Goal: Task Accomplishment & Management: Manage account settings

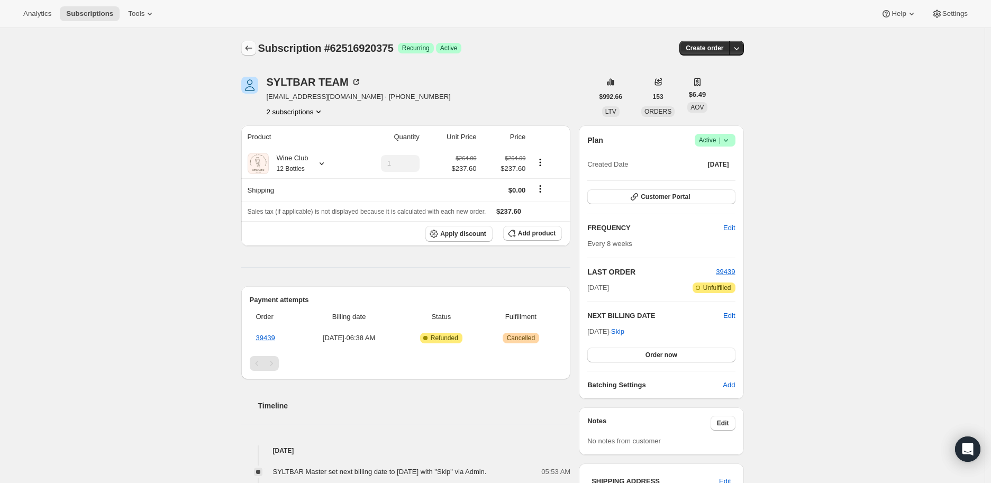
click at [249, 50] on icon "Subscriptions" at bounding box center [248, 48] width 11 height 11
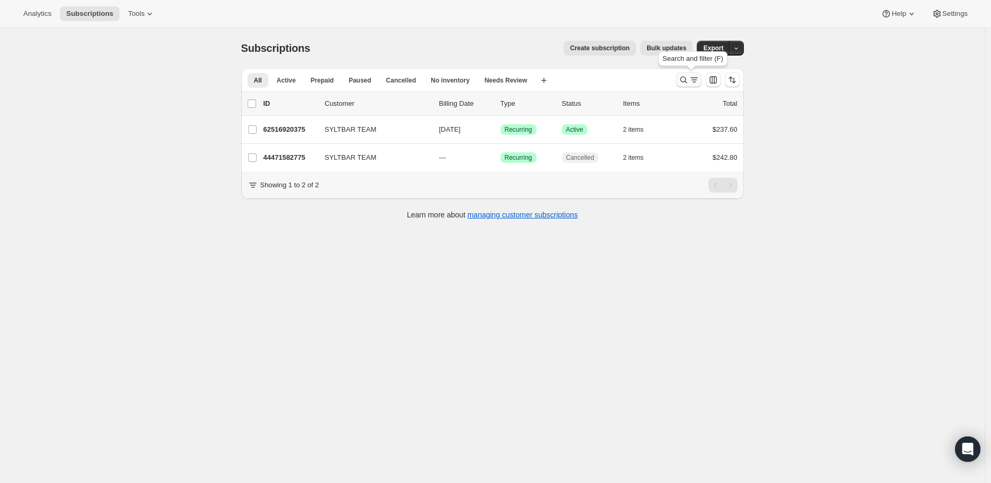
click at [682, 79] on icon "Search and filter results" at bounding box center [683, 80] width 11 height 11
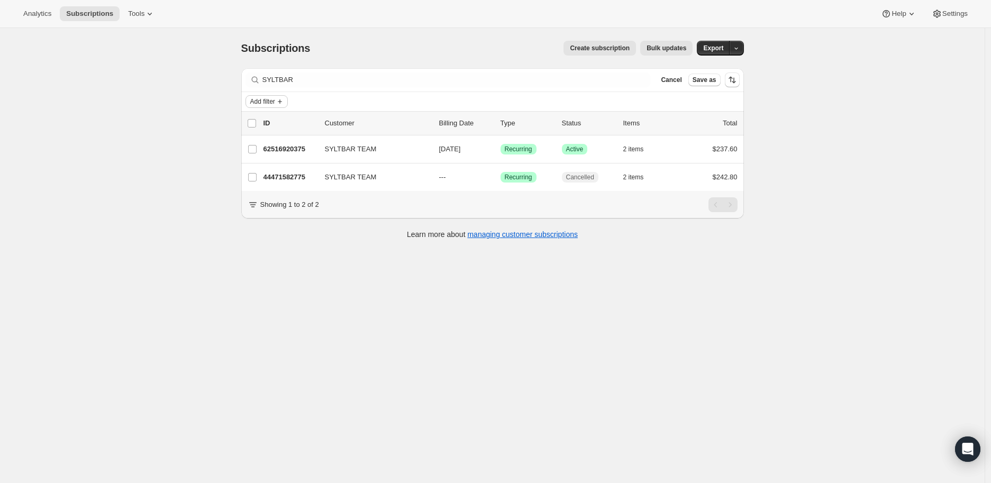
click at [282, 102] on icon "Add filter" at bounding box center [280, 101] width 4 height 4
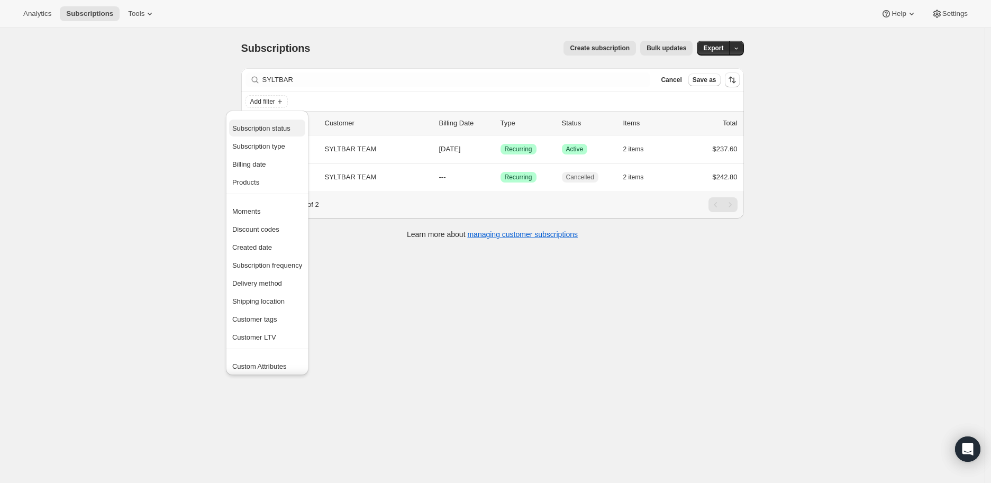
click at [275, 124] on span "Subscription status" at bounding box center [261, 128] width 58 height 8
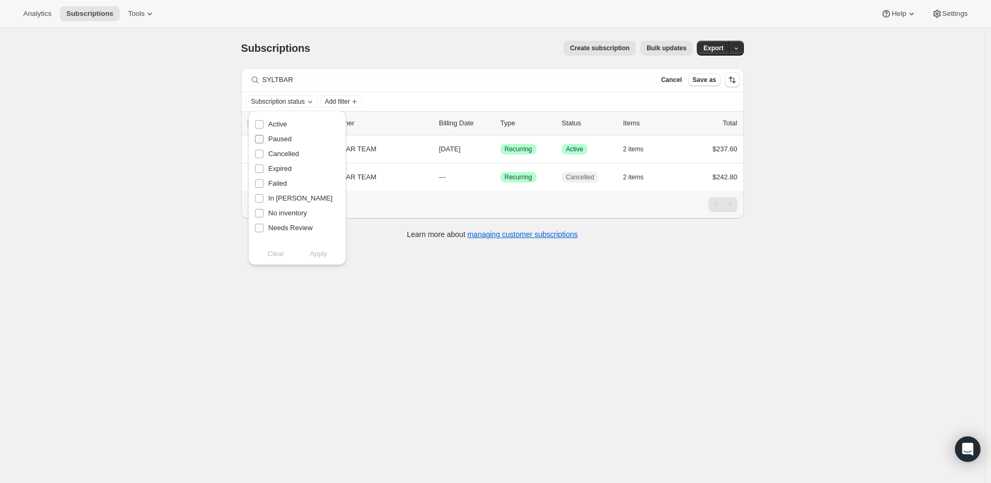
click at [261, 139] on input "Paused" at bounding box center [259, 139] width 8 height 8
checkbox input "true"
click at [321, 257] on span "Apply" at bounding box center [318, 254] width 17 height 11
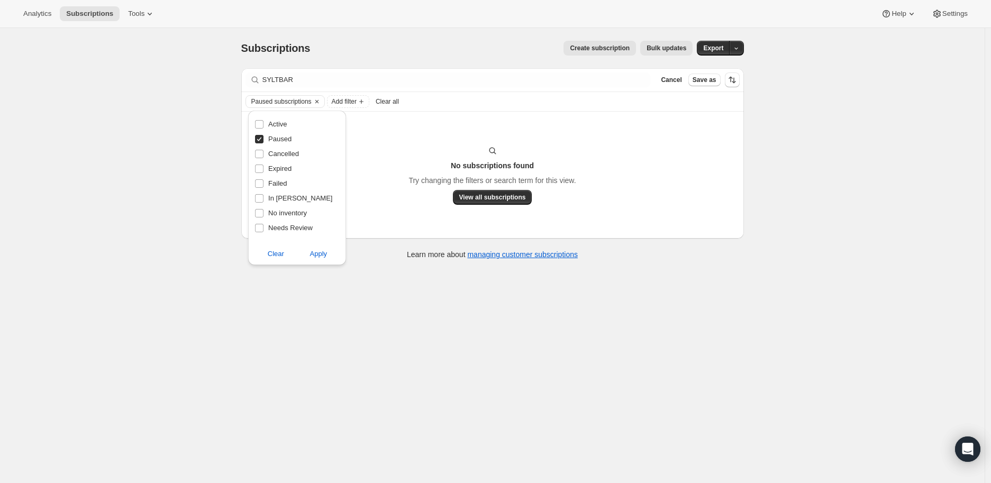
click at [309, 295] on div "Subscriptions. This page is ready Subscriptions Create subscription Bulk update…" at bounding box center [492, 269] width 985 height 483
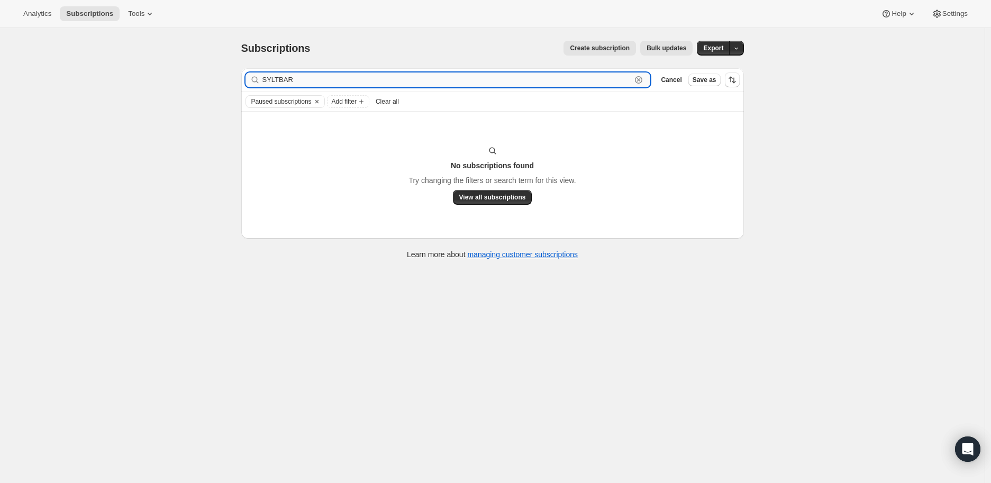
click at [601, 79] on input "SYLTBAR" at bounding box center [446, 79] width 369 height 15
click at [642, 79] on icon "button" at bounding box center [638, 79] width 7 height 7
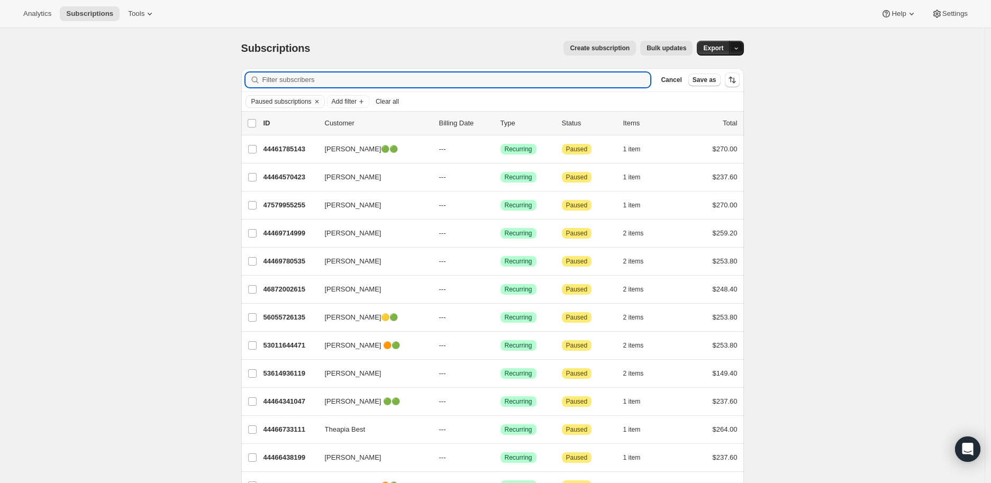
click at [738, 45] on icon "button" at bounding box center [736, 48] width 7 height 7
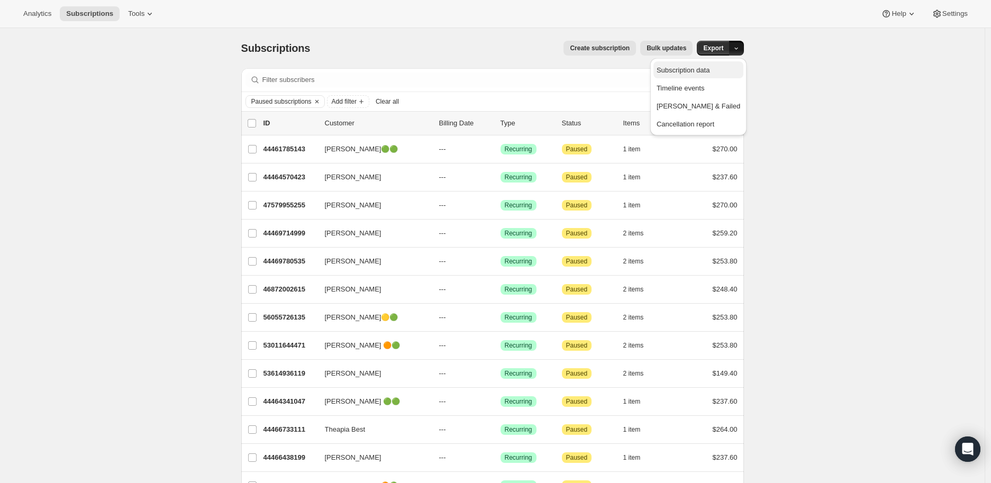
click at [702, 69] on span "Subscription data" at bounding box center [683, 70] width 53 height 8
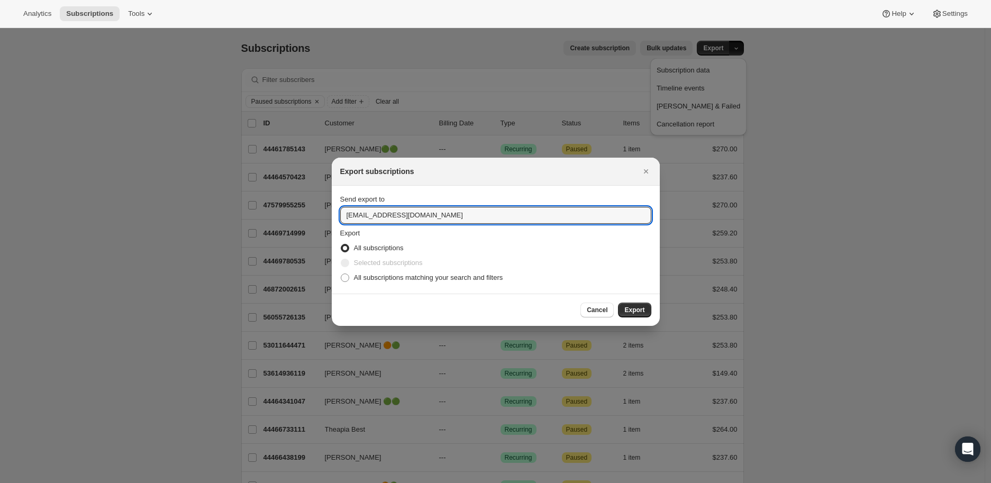
drag, startPoint x: 452, startPoint y: 214, endPoint x: 324, endPoint y: 221, distance: 128.2
type input "ynelis.redero@syltbar.com"
click at [633, 309] on span "Export" at bounding box center [634, 310] width 20 height 8
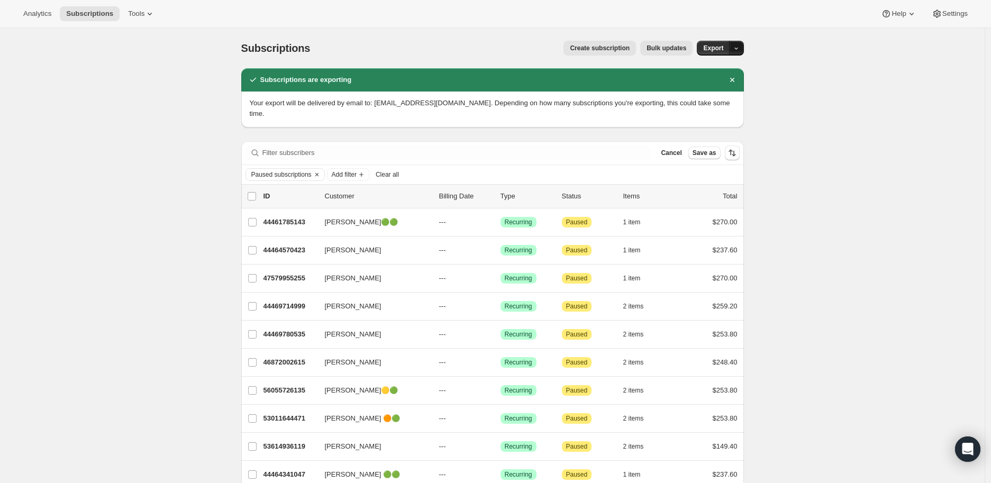
click at [740, 47] on icon "button" at bounding box center [736, 48] width 7 height 7
click at [700, 69] on span "Subscription data" at bounding box center [683, 70] width 53 height 8
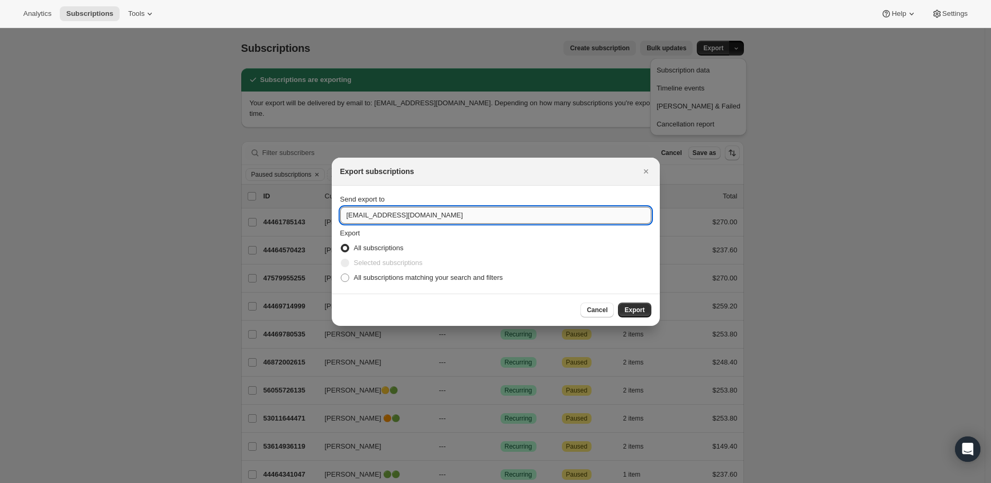
click at [350, 216] on input "ynelis.redero@syltbar.com" at bounding box center [495, 215] width 311 height 17
type input "yanelis.redero@syltbar.com"
click at [634, 311] on span "Export" at bounding box center [634, 310] width 20 height 8
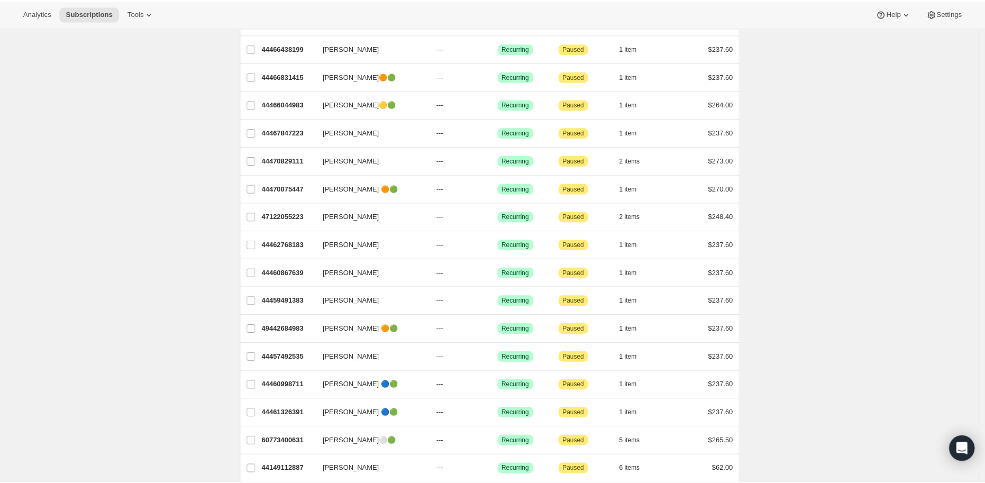
scroll to position [541, 0]
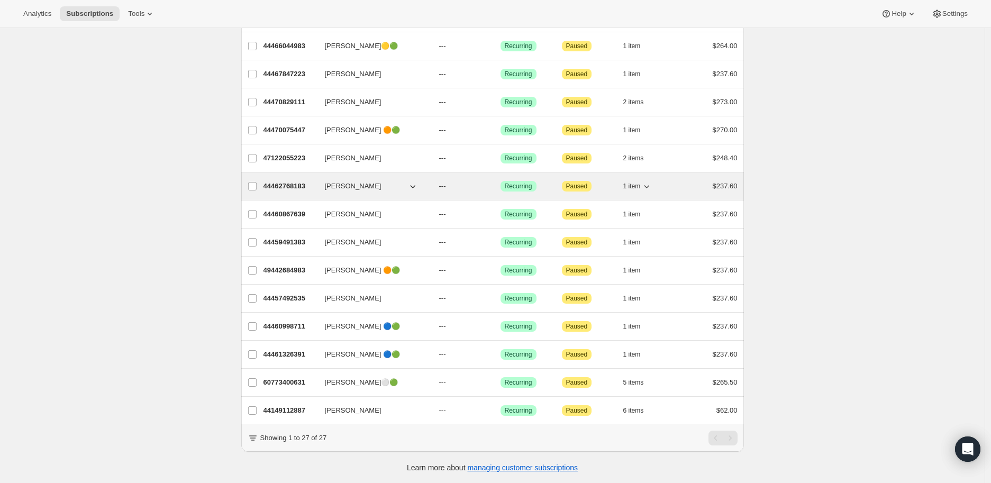
click at [418, 181] on icon "button" at bounding box center [412, 186] width 11 height 11
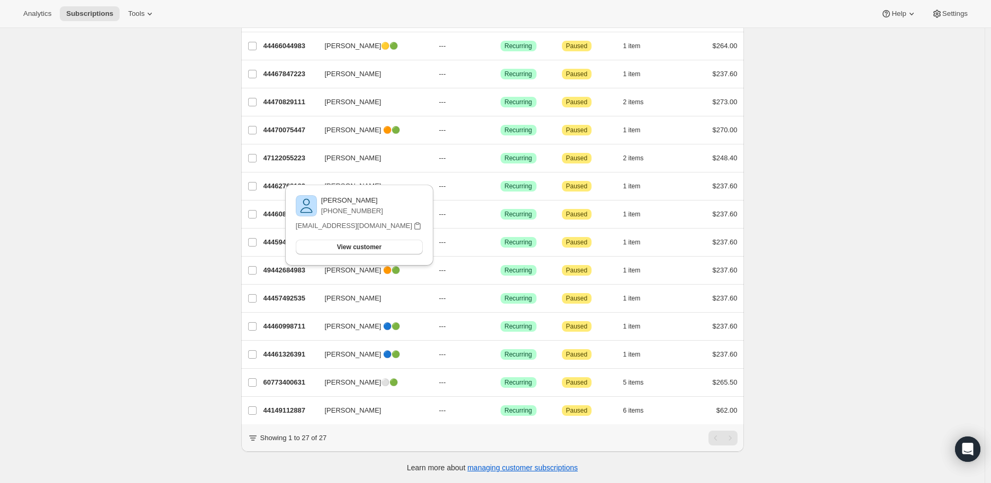
drag, startPoint x: 326, startPoint y: 201, endPoint x: 374, endPoint y: 199, distance: 48.2
click at [374, 199] on p "Sharon Churchin" at bounding box center [352, 200] width 62 height 11
copy p "Sharon Churchin"
drag, startPoint x: 305, startPoint y: 226, endPoint x: 377, endPoint y: 225, distance: 72.0
click at [377, 225] on div "Sharon Churchin +14123275318 churchsac@comcast.net View customer Email churchsa…" at bounding box center [359, 225] width 148 height 81
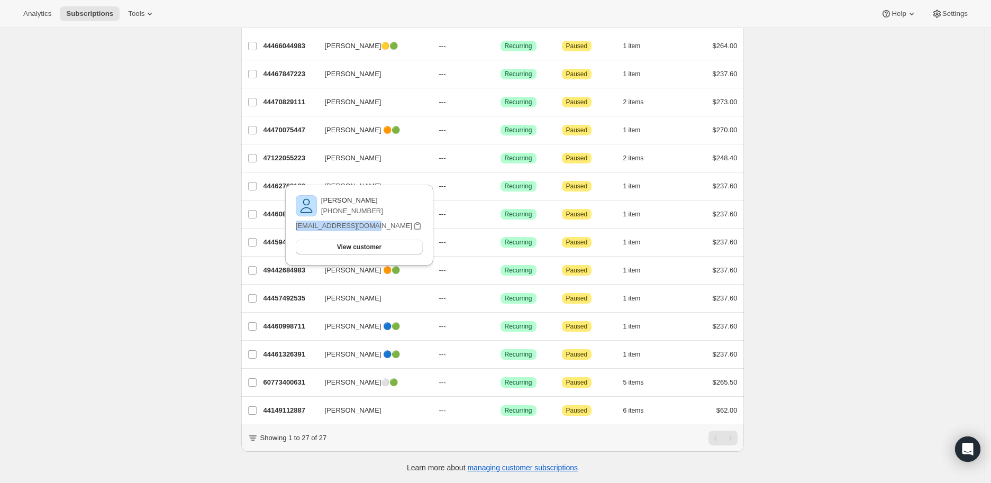
copy p "churchsac@comcast.net"
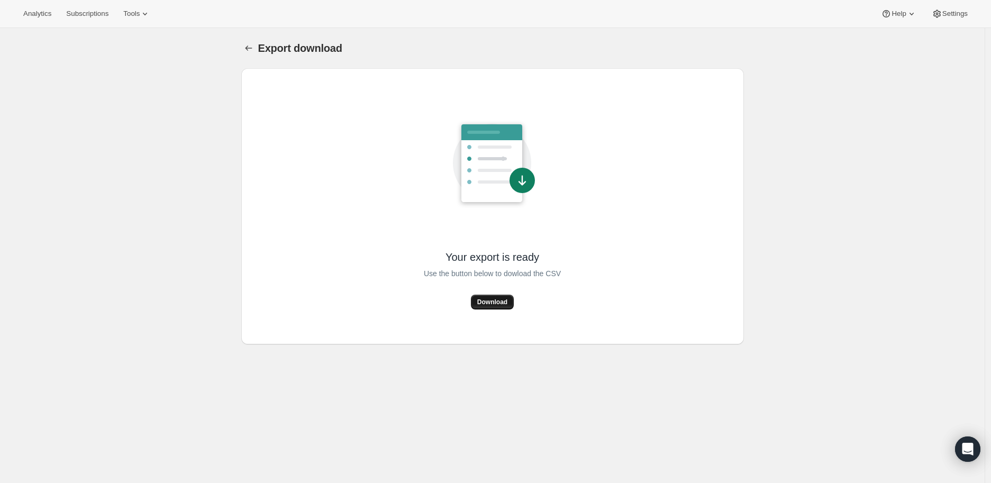
click at [487, 301] on span "Download" at bounding box center [492, 302] width 30 height 8
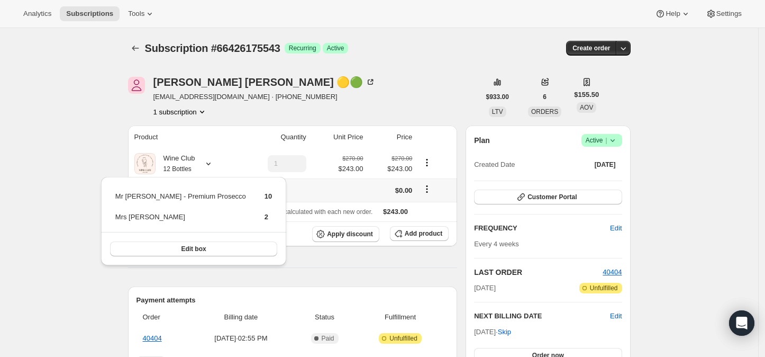
scroll to position [117, 0]
